Goal: Transaction & Acquisition: Book appointment/travel/reservation

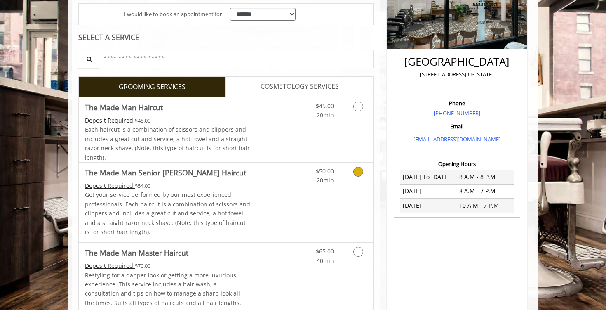
click at [342, 177] on div "Grooming services" at bounding box center [356, 173] width 33 height 23
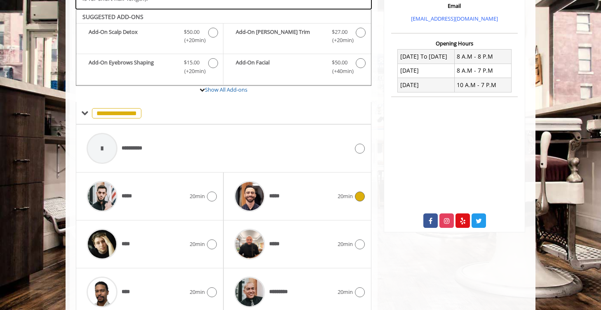
scroll to position [290, 0]
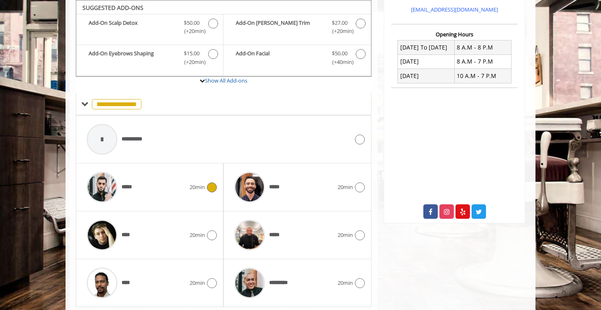
click at [214, 188] on icon at bounding box center [212, 187] width 10 height 10
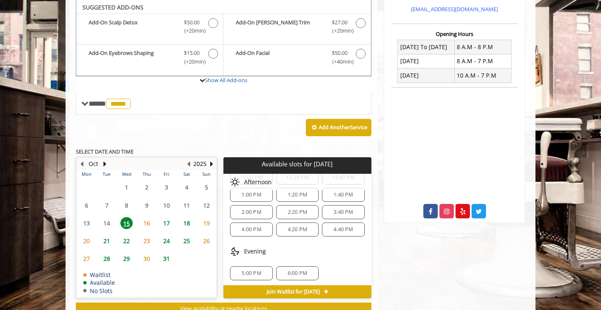
scroll to position [72, 0]
click at [260, 209] on span "2:00 PM" at bounding box center [251, 210] width 19 height 7
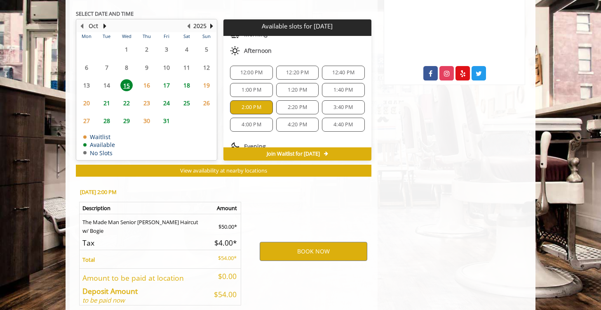
scroll to position [468, 0]
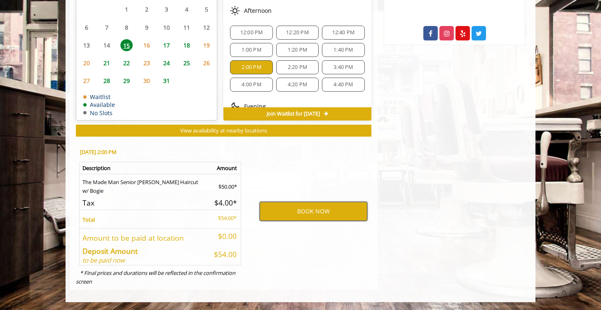
click at [276, 212] on button "BOOK NOW" at bounding box center [314, 211] width 108 height 19
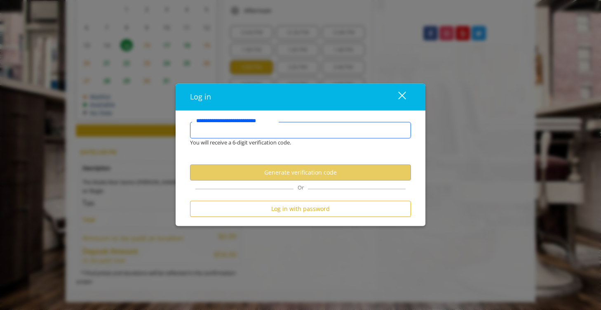
click at [262, 129] on input "**********" at bounding box center [300, 130] width 221 height 16
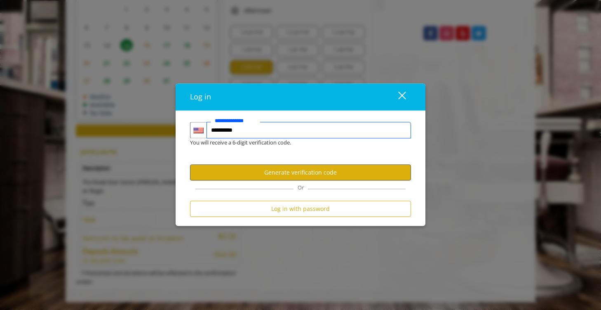
type input "**********"
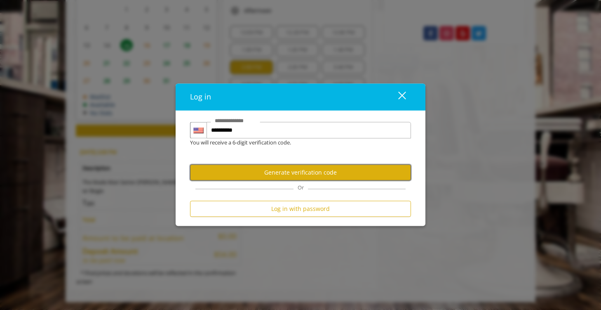
click at [279, 169] on button "Generate verification code" at bounding box center [300, 172] width 221 height 16
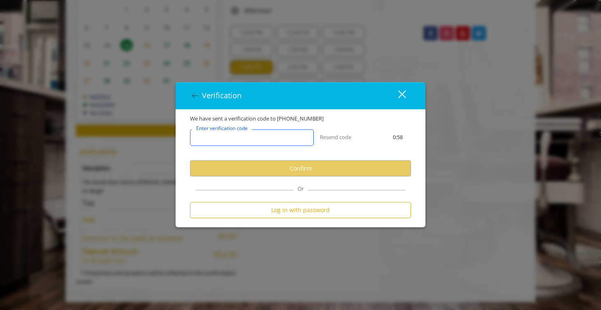
click at [268, 143] on input "Enter verification code" at bounding box center [252, 137] width 124 height 16
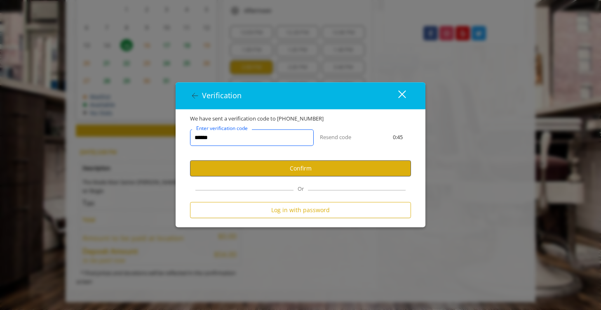
type input "******"
click at [279, 171] on button "Confirm" at bounding box center [300, 168] width 221 height 16
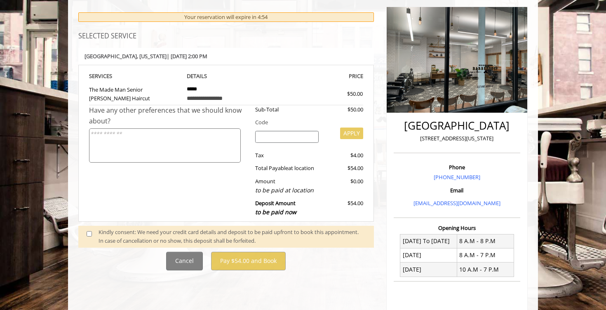
scroll to position [98, 0]
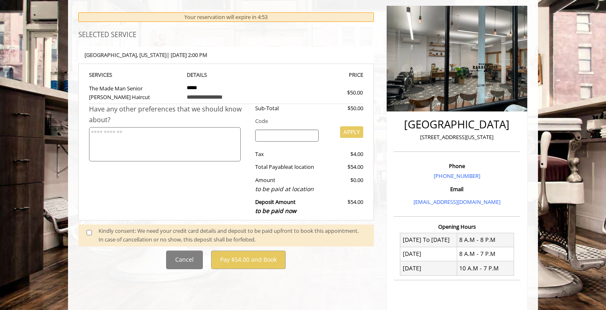
click at [236, 234] on div "Kindly consent: We need your credit card details and deposit to be paid upfront…" at bounding box center [232, 234] width 267 height 17
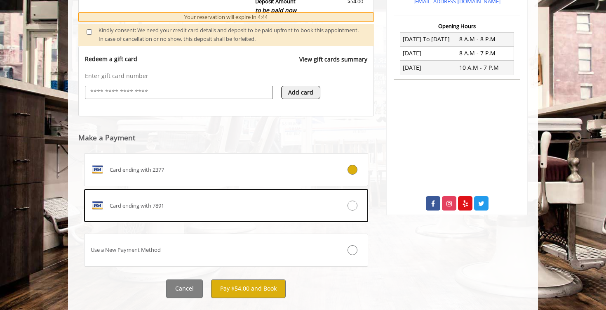
scroll to position [315, 0]
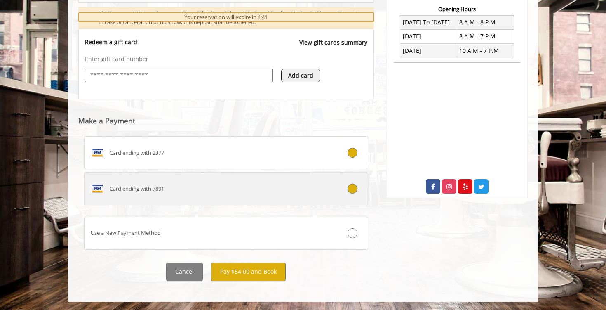
click at [213, 180] on label "Card ending with 7891" at bounding box center [226, 188] width 284 height 33
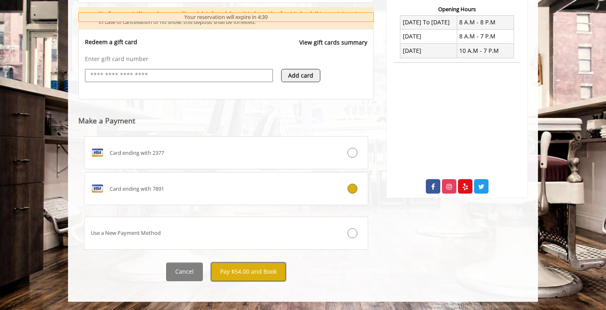
click at [237, 272] on button "Pay $54.00 and Book" at bounding box center [248, 271] width 75 height 19
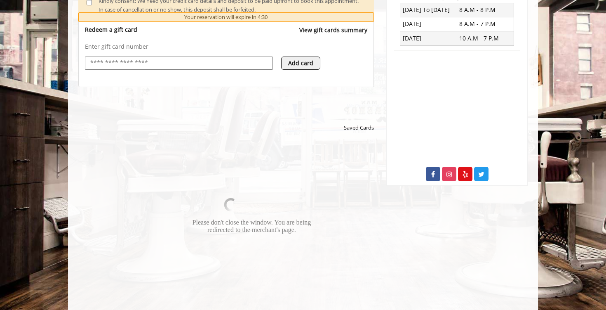
scroll to position [336, 0]
